Goal: Task Accomplishment & Management: Use online tool/utility

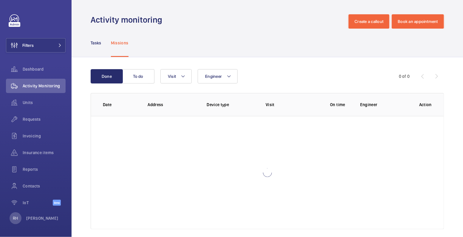
click at [102, 43] on nav "Tasks Missions" at bounding box center [110, 43] width 38 height 28
click at [100, 43] on p "Tasks" at bounding box center [96, 43] width 11 height 6
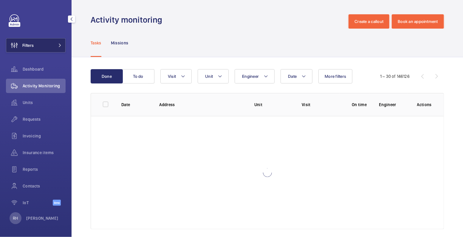
click at [55, 45] on span at bounding box center [58, 46] width 7 height 4
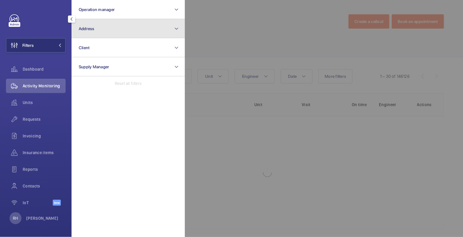
click at [108, 33] on button "Address" at bounding box center [128, 28] width 113 height 19
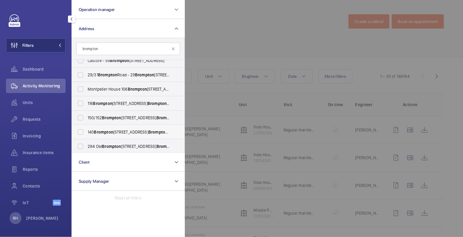
scroll to position [23, 0]
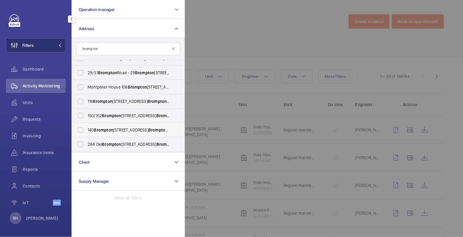
type input "brompton"
click at [106, 128] on span "Brompton" at bounding box center [103, 130] width 19 height 5
click at [87, 127] on input "[STREET_ADDRESS]" at bounding box center [81, 130] width 12 height 12
checkbox input "true"
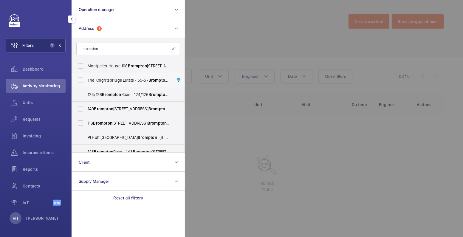
scroll to position [116, 0]
click at [105, 108] on span "Brompton" at bounding box center [103, 108] width 19 height 5
click at [87, 108] on input "[STREET_ADDRESS]" at bounding box center [81, 109] width 12 height 12
checkbox input "true"
click at [238, 32] on div at bounding box center [416, 118] width 463 height 237
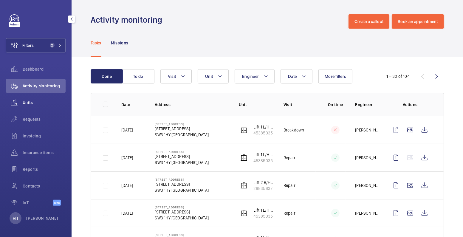
click at [21, 102] on wm-front-icon-button at bounding box center [14, 102] width 17 height 14
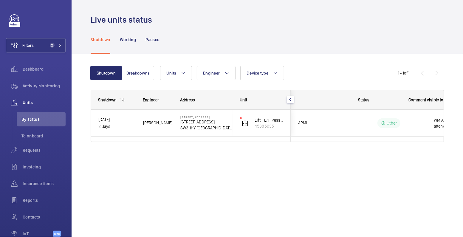
scroll to position [0, 121]
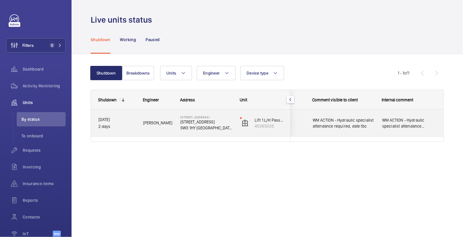
click at [424, 129] on span "WM ACTION - Hydraulic specialist attendance required, date tbc" at bounding box center [409, 123] width 55 height 12
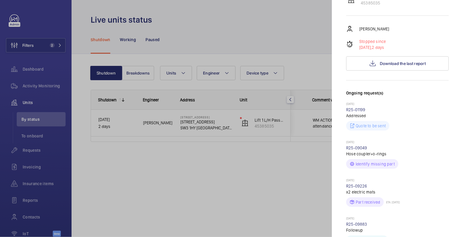
scroll to position [0, 0]
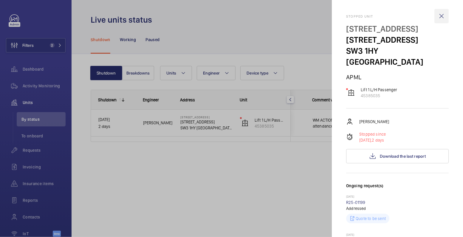
click at [438, 18] on wm-front-icon-button at bounding box center [442, 16] width 14 height 14
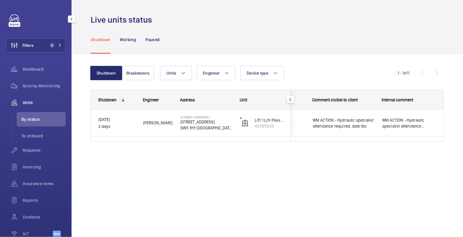
drag, startPoint x: 42, startPoint y: 88, endPoint x: 39, endPoint y: 61, distance: 26.7
click at [42, 88] on span "Activity Monitoring" at bounding box center [44, 86] width 43 height 6
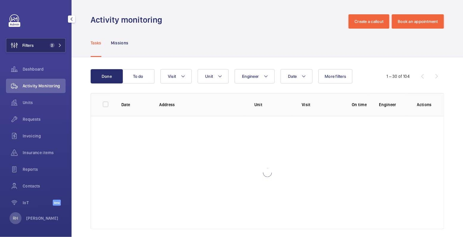
click at [34, 44] on button "Filters 2" at bounding box center [36, 45] width 60 height 14
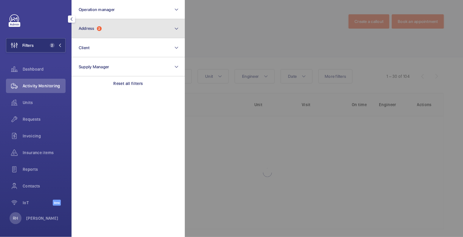
click at [119, 36] on button "Address 2" at bounding box center [128, 28] width 113 height 19
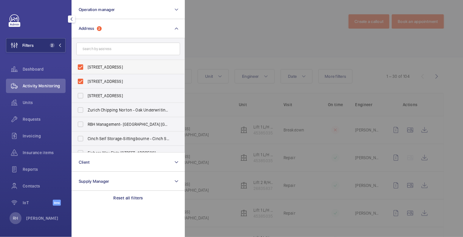
click at [105, 65] on span "[STREET_ADDRESS]" at bounding box center [129, 67] width 82 height 6
click at [87, 65] on input "[STREET_ADDRESS]" at bounding box center [81, 67] width 12 height 12
checkbox input "false"
click at [104, 79] on span "[STREET_ADDRESS]" at bounding box center [129, 81] width 82 height 6
click at [87, 79] on input "[STREET_ADDRESS]" at bounding box center [81, 81] width 12 height 12
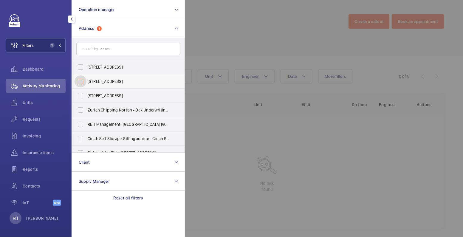
checkbox input "false"
click at [215, 31] on div at bounding box center [416, 118] width 463 height 237
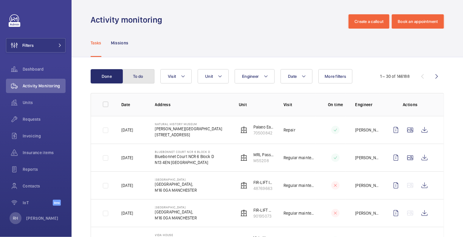
click at [146, 77] on button "To do" at bounding box center [138, 76] width 32 height 14
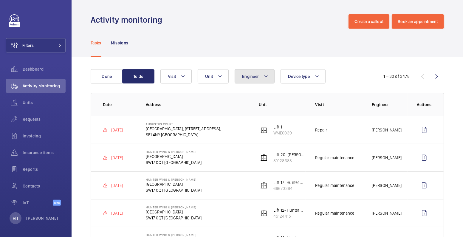
click at [252, 77] on span "Engineer" at bounding box center [250, 76] width 17 height 5
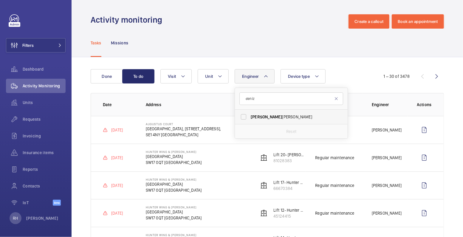
type input "deniz"
click at [263, 119] on span "[PERSON_NAME]" at bounding box center [292, 117] width 82 height 6
click at [250, 119] on input "[PERSON_NAME]" at bounding box center [244, 117] width 12 height 12
checkbox input "true"
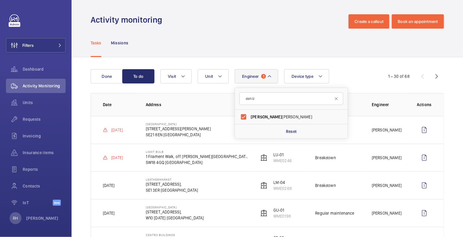
click at [273, 31] on div "Tasks Missions" at bounding box center [268, 43] width 354 height 28
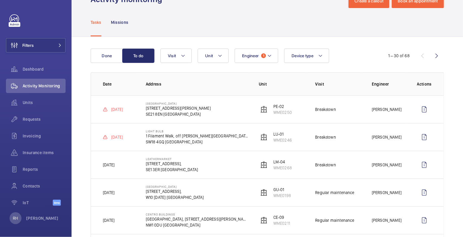
scroll to position [22, 0]
